Goal: Task Accomplishment & Management: Use online tool/utility

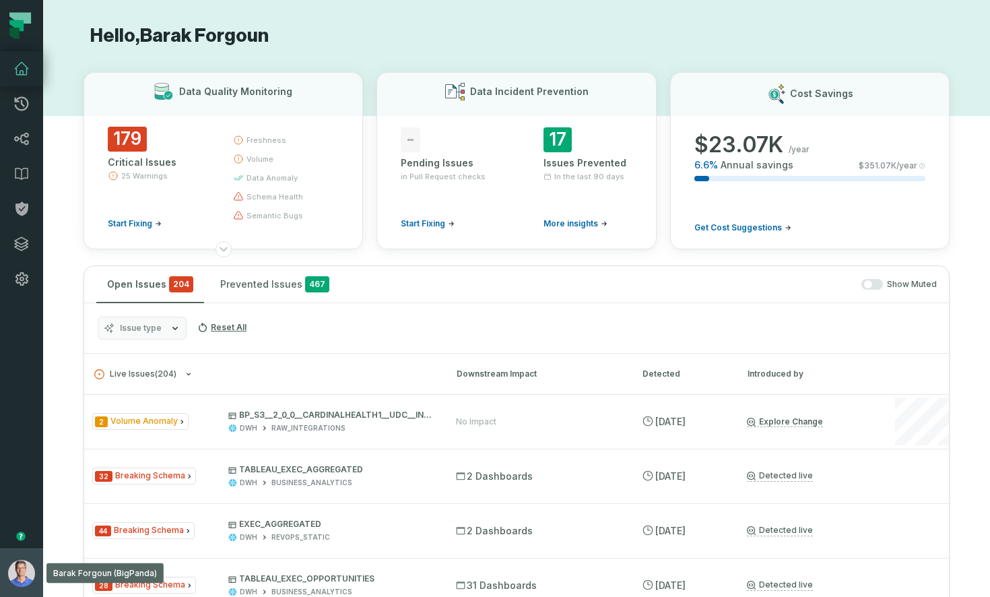
click at [22, 560] on img "button" at bounding box center [21, 573] width 27 height 27
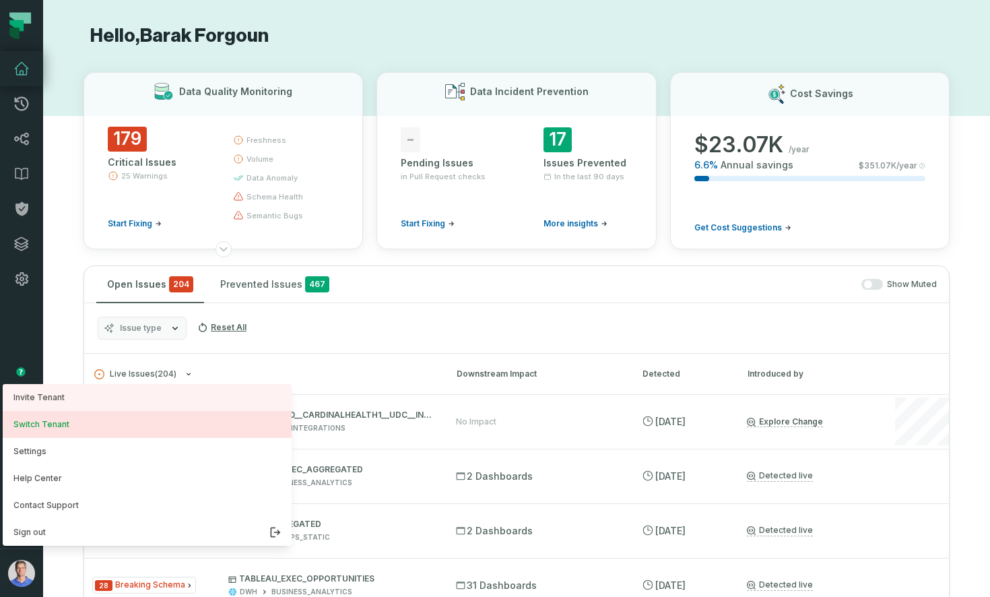
click at [64, 434] on button "Switch Tenant" at bounding box center [147, 424] width 289 height 27
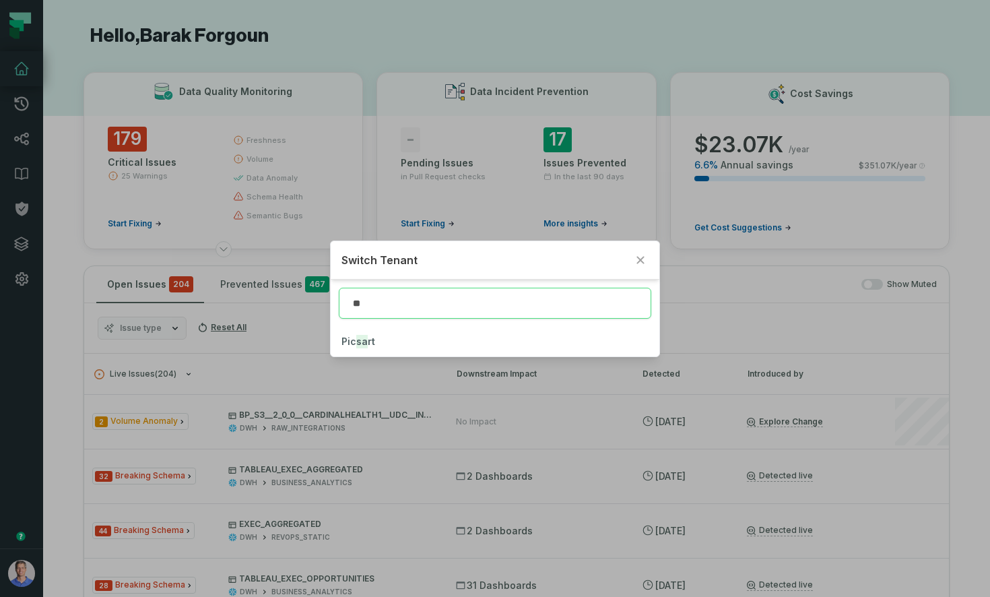
type input "*"
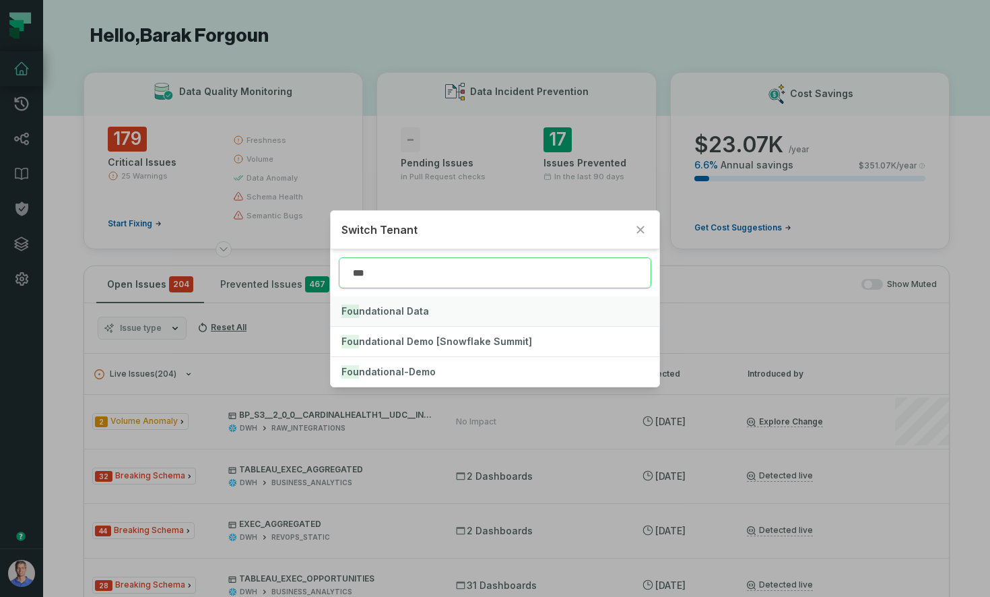
type input "***"
click at [366, 313] on span "Fou ndational Data" at bounding box center [385, 310] width 88 height 11
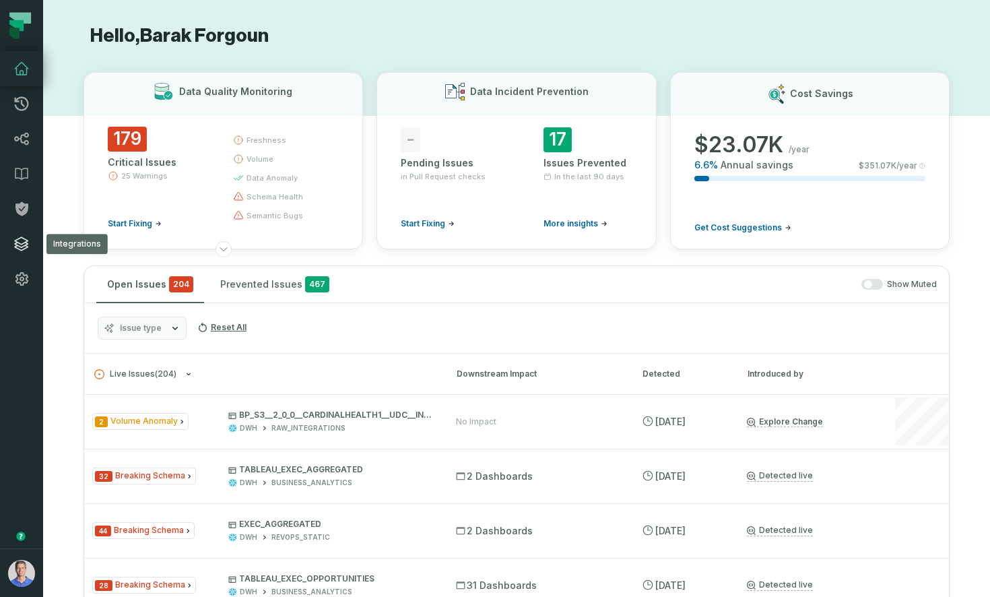
click at [29, 241] on icon at bounding box center [21, 244] width 16 height 16
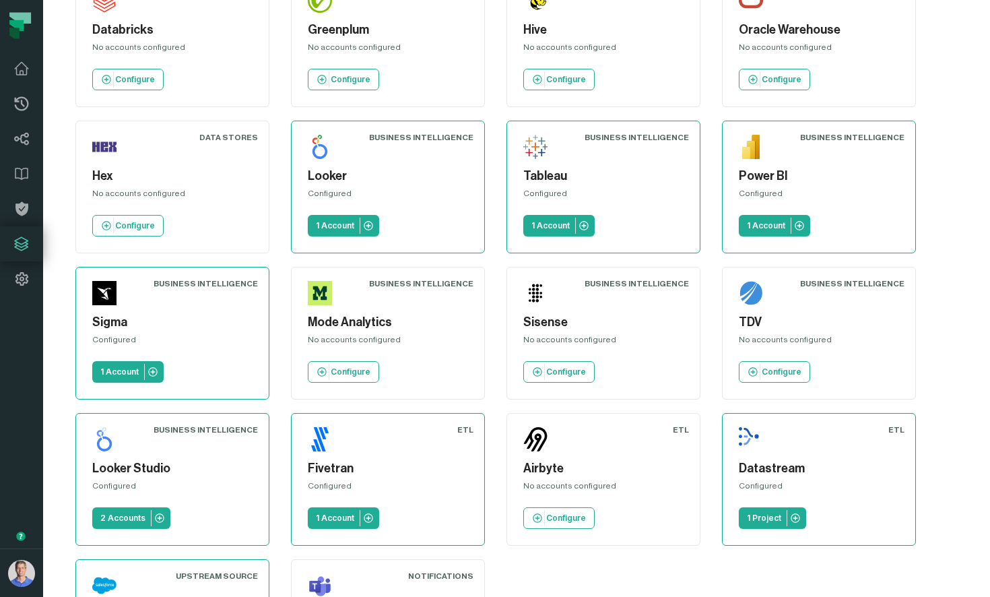
scroll to position [494, 0]
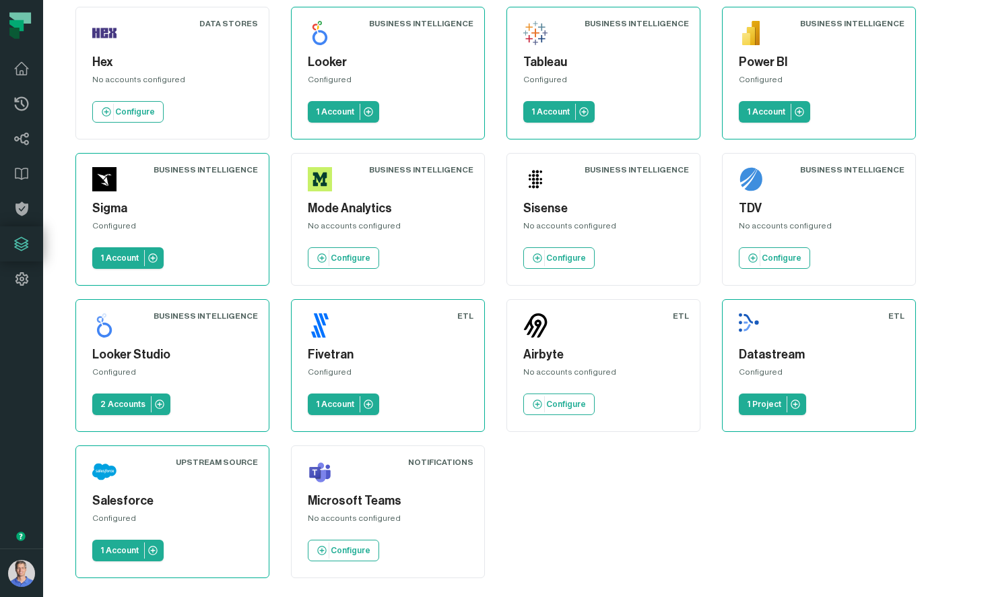
click at [143, 507] on div "Salesforce Configured 1 Account" at bounding box center [172, 512] width 171 height 110
click at [110, 550] on p "1 Account" at bounding box center [119, 550] width 38 height 11
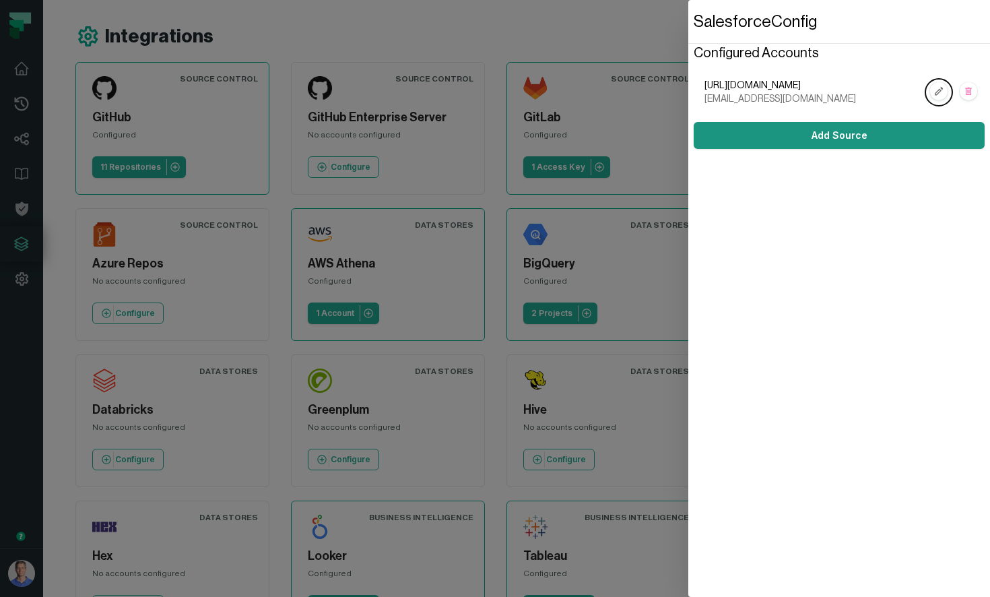
click at [919, 128] on button "Add Source" at bounding box center [839, 135] width 291 height 27
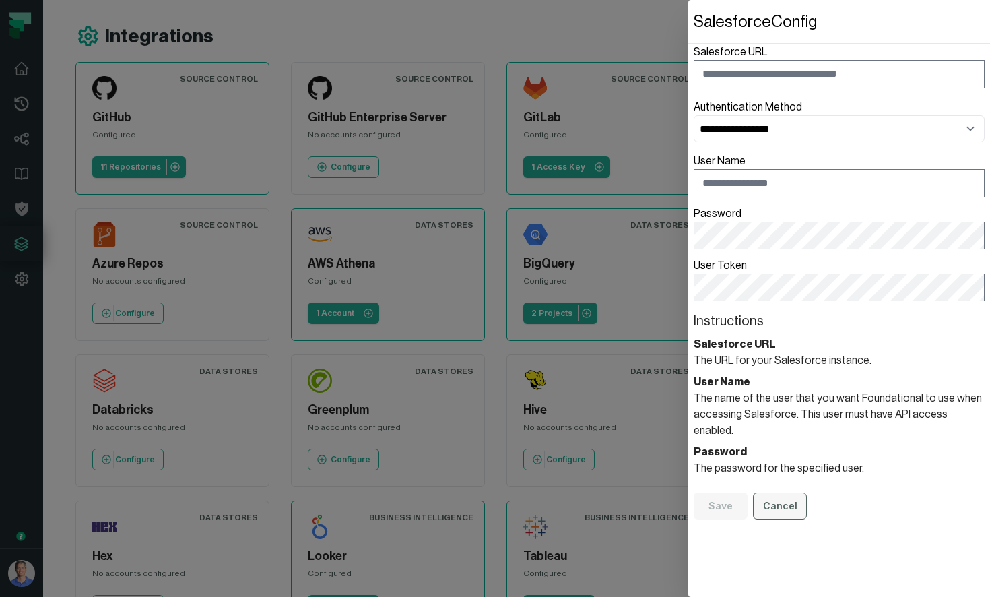
click at [789, 496] on button "Cancel" at bounding box center [780, 505] width 54 height 27
